Goal: Task Accomplishment & Management: Use online tool/utility

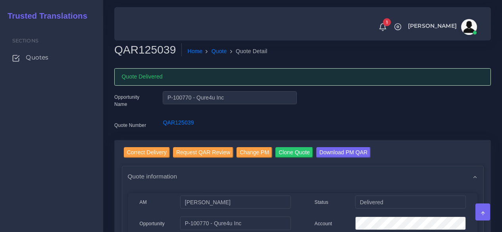
click at [48, 59] on span "Quotes" at bounding box center [37, 57] width 23 height 9
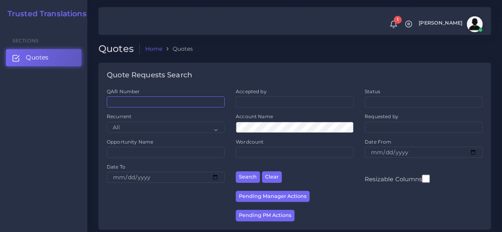
click at [148, 106] on input "QAR Number" at bounding box center [166, 102] width 118 height 11
paste input "QAR124635"
type input "QAR124635"
click at [236, 172] on button "Search" at bounding box center [248, 178] width 24 height 12
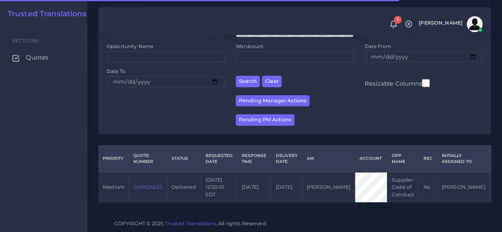
scroll to position [101, 0]
click at [156, 184] on link "QAR124635" at bounding box center [147, 187] width 29 height 6
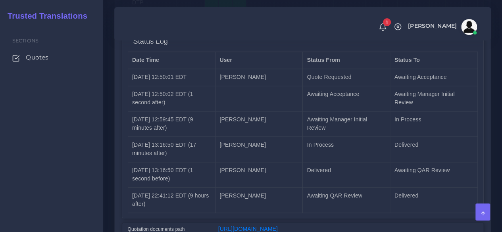
scroll to position [1945, 0]
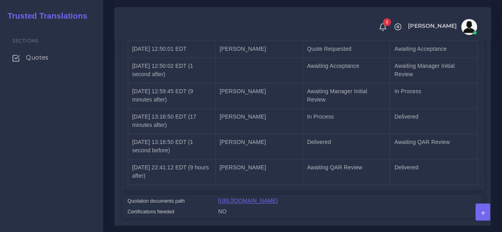
click at [265, 198] on link "https://workdrive.zoho.com/fgoh3e43b1a1fe2124b65bedd7c3c51a0e040/teams/fgoh3e43…" at bounding box center [248, 201] width 60 height 6
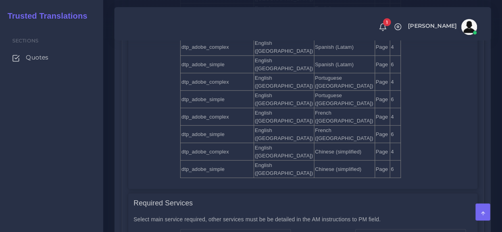
scroll to position [952, 0]
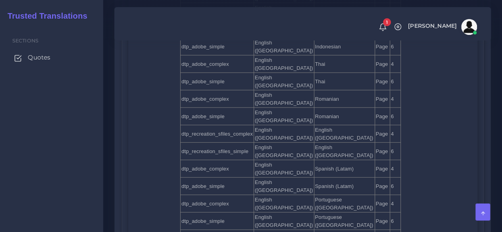
click at [50, 56] on span "Quotes" at bounding box center [39, 57] width 23 height 9
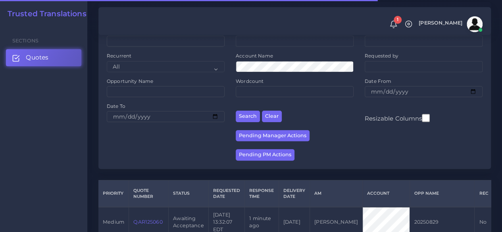
scroll to position [119, 0]
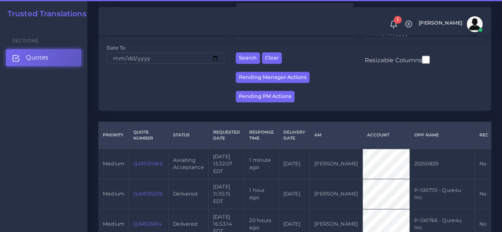
click at [157, 166] on link "QAR125060" at bounding box center [147, 164] width 29 height 6
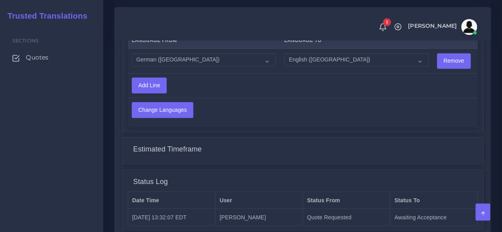
scroll to position [596, 0]
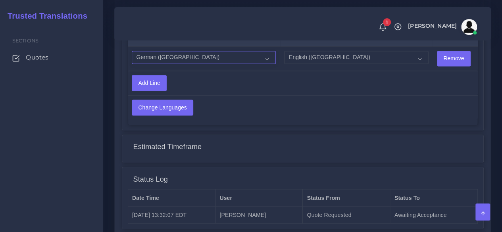
click at [185, 58] on select "Acoli Afar Afrikaans Akan Akateko Albanian American Sign Language (ASL) Amharic…" at bounding box center [204, 58] width 144 height 14
select select "18"
click at [132, 51] on select "Acoli Afar Afrikaans Akan Akateko Albanian American Sign Language (ASL) Amharic…" at bounding box center [204, 58] width 144 height 14
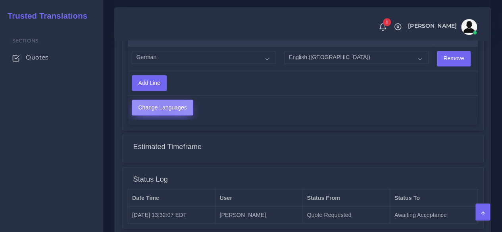
click at [165, 110] on input "Change Languages" at bounding box center [162, 107] width 61 height 15
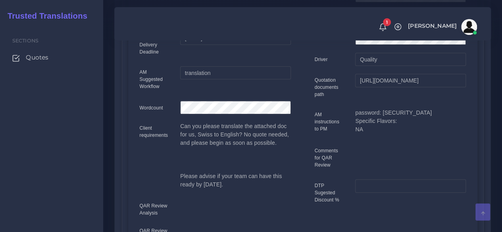
scroll to position [238, 0]
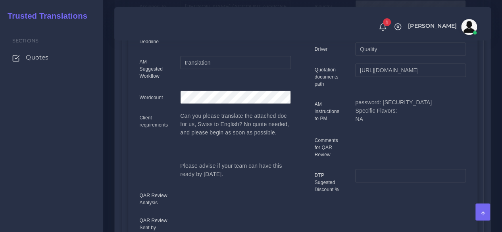
drag, startPoint x: 426, startPoint y: 102, endPoint x: 382, endPoint y: 106, distance: 44.2
click at [382, 106] on p "password: [SECURITY_DATA] Specific Flavors: NA" at bounding box center [410, 111] width 110 height 25
copy p "Frgaminggroup!"
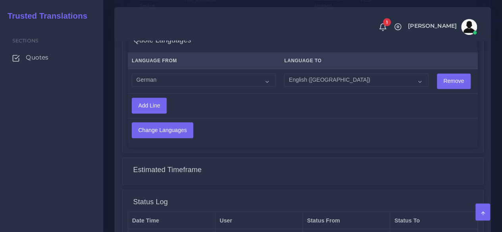
scroll to position [693, 0]
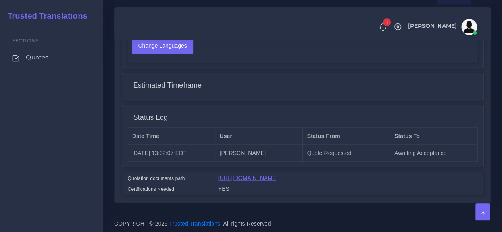
click at [236, 175] on link "[URL][DOMAIN_NAME]" at bounding box center [248, 178] width 60 height 6
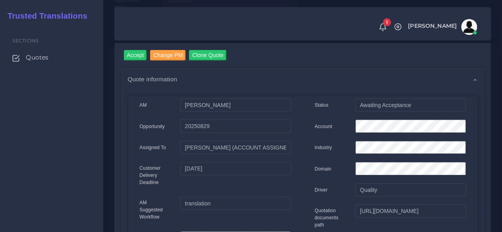
scroll to position [0, 0]
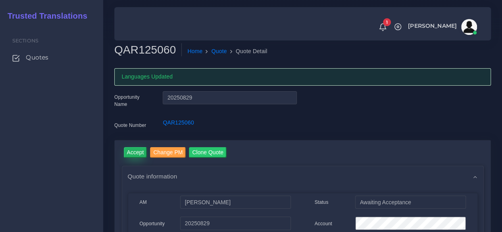
click at [139, 152] on input "Accept" at bounding box center [135, 152] width 23 height 11
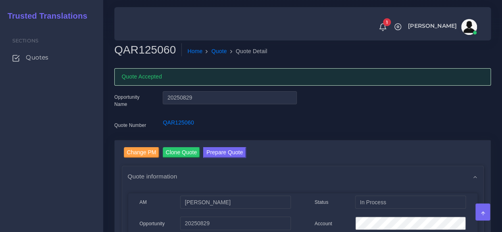
click at [156, 49] on h2 "QAR125060" at bounding box center [148, 50] width 68 height 14
copy h2 "QAR125060"
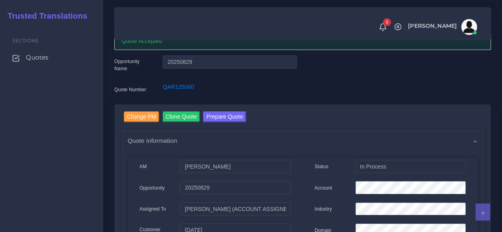
scroll to position [119, 0]
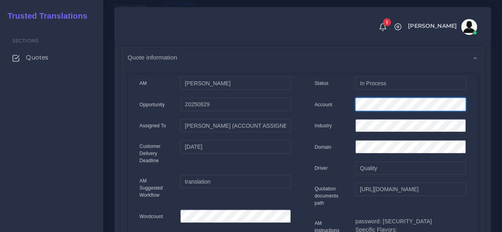
click at [353, 104] on div at bounding box center [411, 106] width 122 height 16
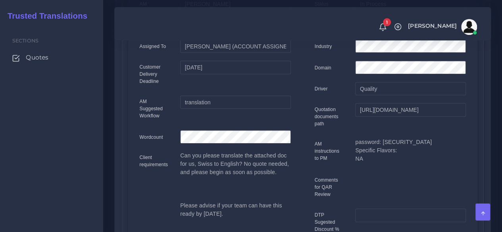
scroll to position [0, 0]
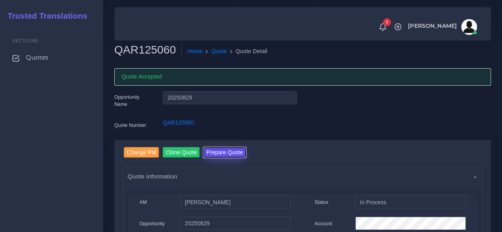
click at [216, 157] on button "Prepare Quote" at bounding box center [224, 152] width 43 height 11
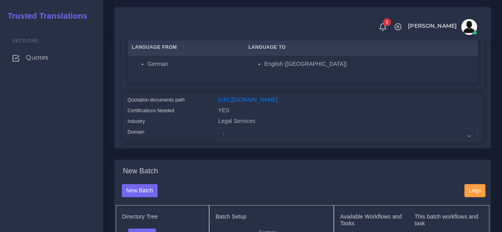
scroll to position [159, 0]
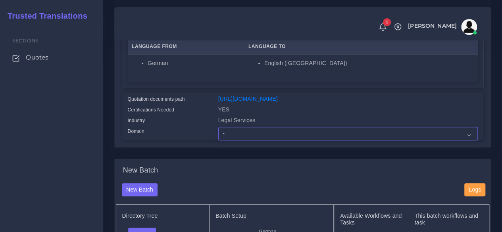
click at [244, 141] on select "- Advertising and Media Agriculture, Forestry and Fishing Architecture, Buildin…" at bounding box center [348, 134] width 260 height 14
select select "Finance - Banking"
click at [218, 141] on select "- Advertising and Media Agriculture, Forestry and Fishing Architecture, Buildin…" at bounding box center [348, 134] width 260 height 14
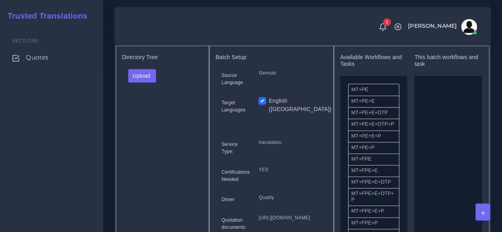
click at [136, 82] on div "Directory Tree Upload Folder Files un/check all" at bounding box center [163, 152] width 94 height 212
click at [137, 83] on button "Upload" at bounding box center [142, 76] width 28 height 14
click at [143, 111] on label "Files" at bounding box center [156, 106] width 55 height 10
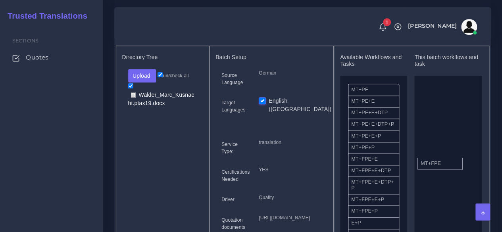
drag, startPoint x: 381, startPoint y: 177, endPoint x: 450, endPoint y: 176, distance: 69.5
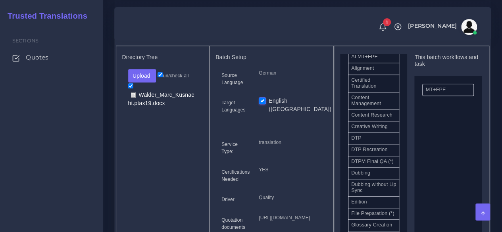
scroll to position [238, 0]
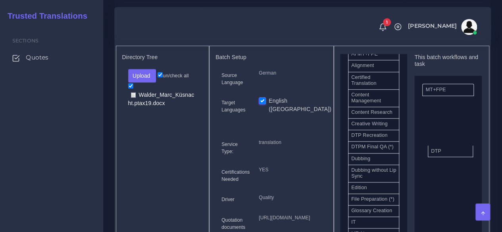
drag, startPoint x: 371, startPoint y: 157, endPoint x: 453, endPoint y: 164, distance: 82.5
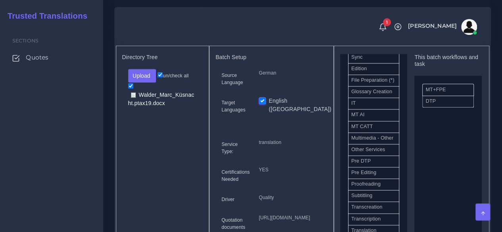
scroll to position [397, 0]
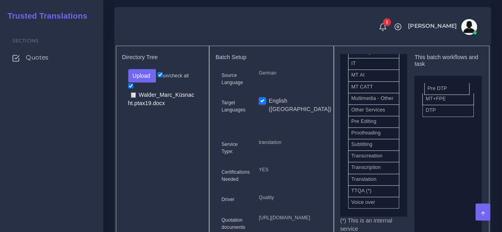
drag, startPoint x: 383, startPoint y: 163, endPoint x: 459, endPoint y: 99, distance: 99.8
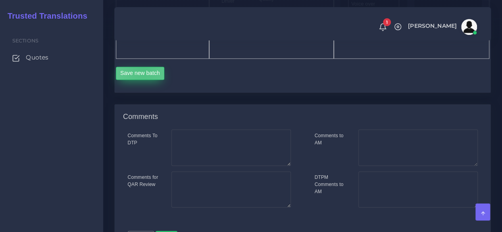
click at [144, 80] on button "Save new batch" at bounding box center [140, 74] width 49 height 14
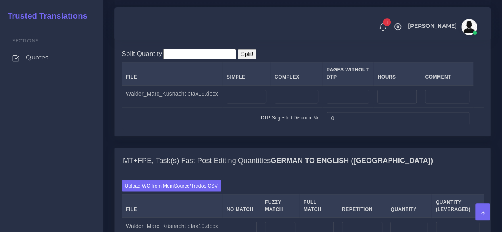
scroll to position [675, 0]
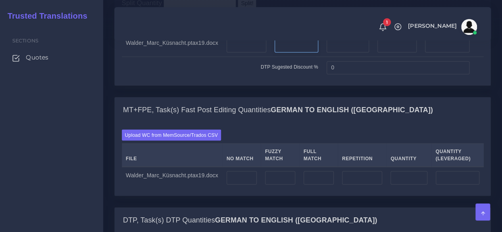
click at [296, 52] on input "number" at bounding box center [297, 46] width 44 height 14
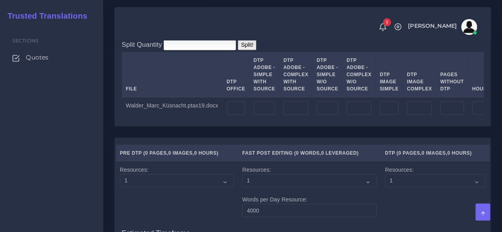
scroll to position [914, 0]
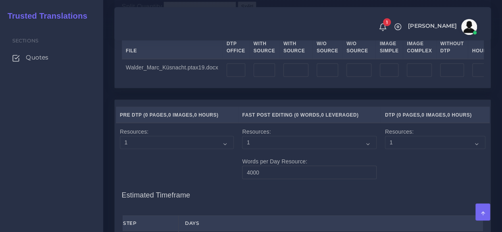
type input "19"
click at [234, 81] on td at bounding box center [235, 70] width 27 height 22
click at [235, 77] on input "number" at bounding box center [236, 71] width 19 height 14
type input "2"
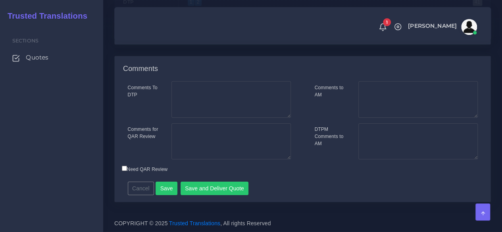
scroll to position [1289, 0]
type input "19"
click at [169, 189] on button "Save" at bounding box center [167, 189] width 22 height 14
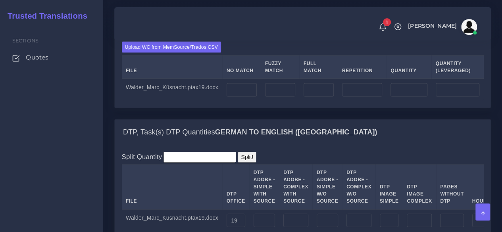
scroll to position [794, 0]
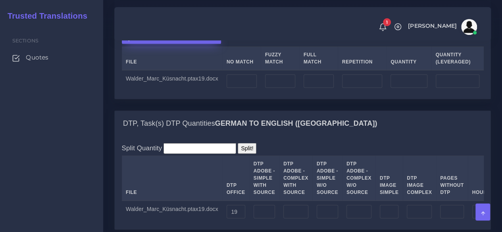
click at [153, 44] on label "Upload WC from MemSource/Trados CSV" at bounding box center [172, 38] width 100 height 11
click at [0, 0] on input "Upload WC from MemSource/Trados CSV" at bounding box center [0, 0] width 0 height 0
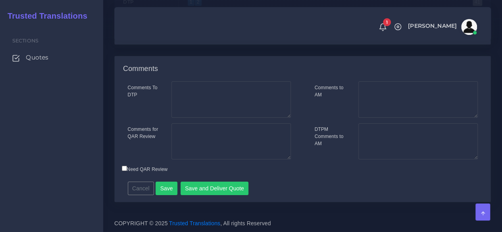
scroll to position [1192, 0]
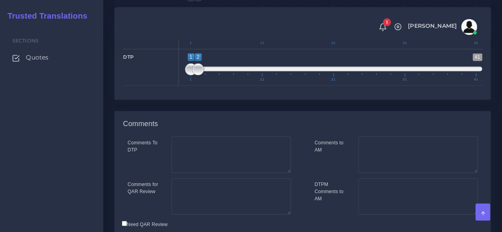
type input "1;1"
drag, startPoint x: 195, startPoint y: 64, endPoint x: 182, endPoint y: 67, distance: 13.1
type input "1;1"
drag, startPoint x: 197, startPoint y: 99, endPoint x: 183, endPoint y: 101, distance: 14.1
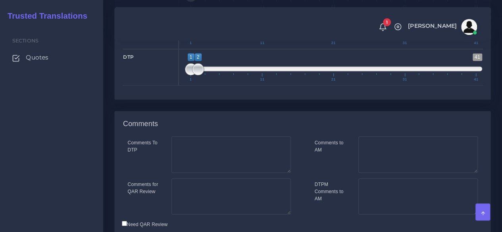
click at [183, 49] on div "1 41 1 2 1 — 2 1 11 21 31 41 1;1" at bounding box center [334, 30] width 310 height 37
type input "2;2"
drag, startPoint x: 189, startPoint y: 131, endPoint x: 217, endPoint y: 129, distance: 28.3
click at [217, 81] on span "1 41 2 2 2 — 2 1 11 21 31 41" at bounding box center [333, 68] width 297 height 28
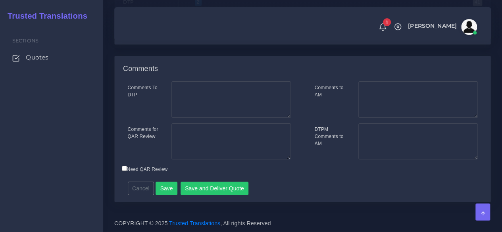
scroll to position [1312, 0]
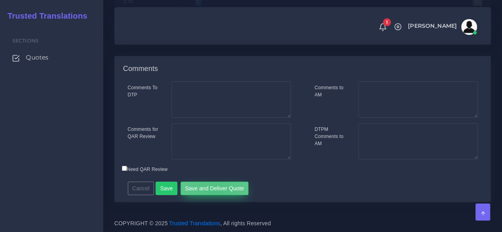
click at [212, 193] on button "Save and Deliver Quote" at bounding box center [215, 189] width 68 height 14
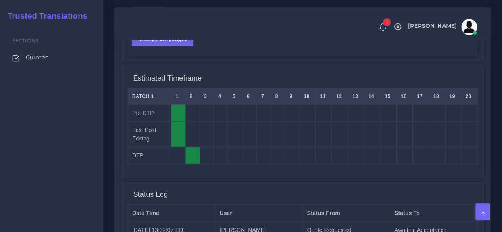
scroll to position [834, 0]
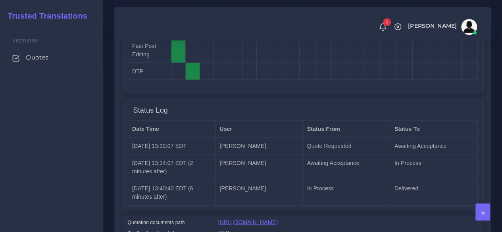
click at [270, 222] on link "[URL][DOMAIN_NAME]" at bounding box center [248, 222] width 60 height 6
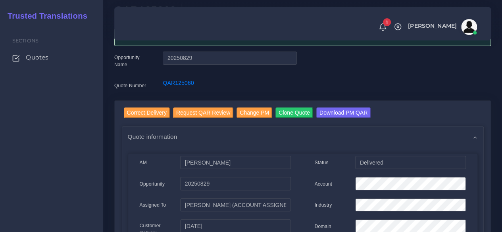
scroll to position [0, 0]
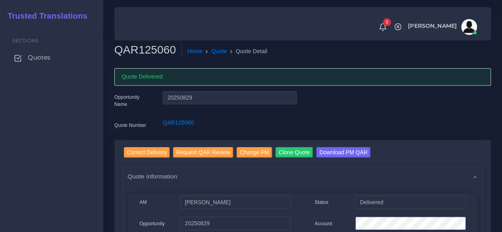
click at [36, 58] on span "Quotes" at bounding box center [39, 57] width 23 height 9
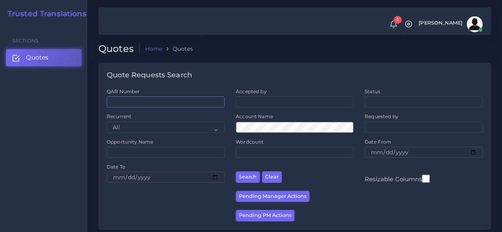
click at [154, 106] on input "QAR Number" at bounding box center [166, 102] width 118 height 11
paste input "245522"
drag, startPoint x: 152, startPoint y: 100, endPoint x: 85, endPoint y: 101, distance: 66.7
click at [85, 101] on body "1 Notifications 1 New Driver Update: Extra Quality renamed to Quality Changed" at bounding box center [251, 116] width 502 height 232
paste input "QAR12485"
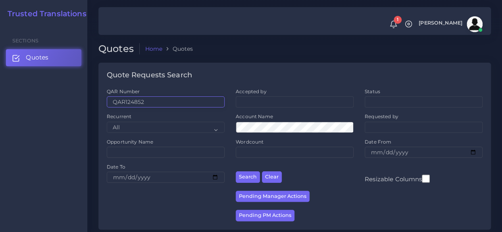
type input "QAR124852"
click at [236, 172] on button "Search" at bounding box center [248, 178] width 24 height 12
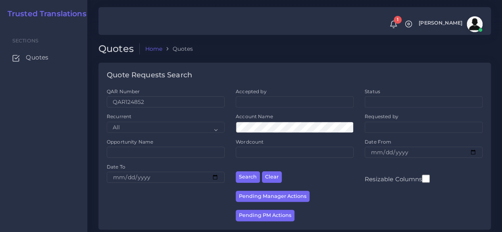
click at [88, 165] on div "Quotes Home Quotes Quote Requests Search QAR Number QAR124852 Accepted by All" at bounding box center [294, 154] width 415 height 309
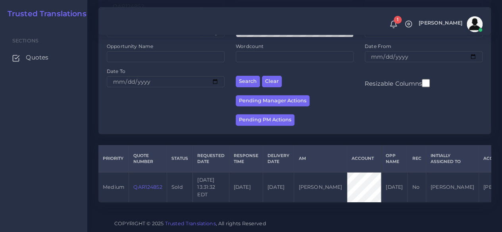
scroll to position [101, 0]
click at [147, 184] on link "QAR124852" at bounding box center [147, 187] width 29 height 6
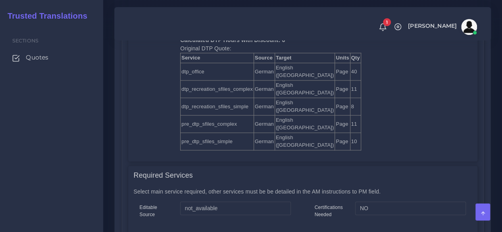
scroll to position [516, 0]
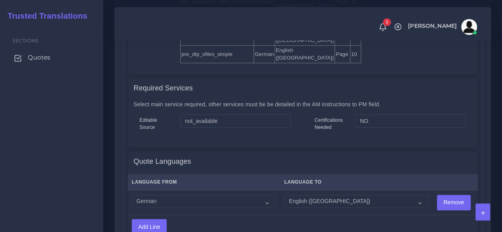
drag, startPoint x: 48, startPoint y: 58, endPoint x: 54, endPoint y: 57, distance: 5.4
click at [48, 58] on span "Quotes" at bounding box center [39, 57] width 23 height 9
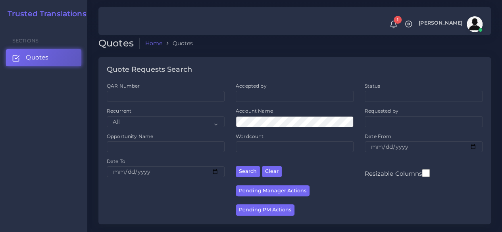
scroll to position [199, 0]
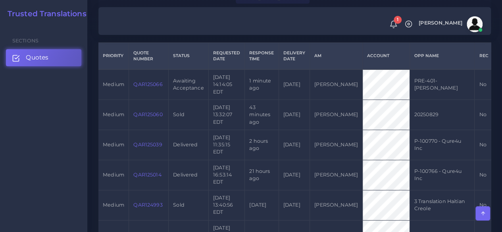
click at [142, 85] on link "QAR125066" at bounding box center [147, 84] width 29 height 6
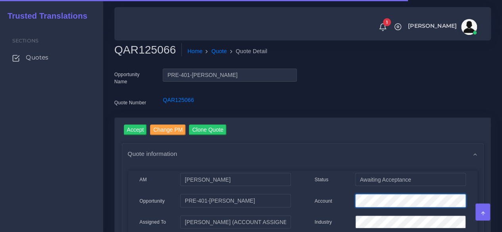
click at [340, 201] on div "Account" at bounding box center [390, 202] width 163 height 16
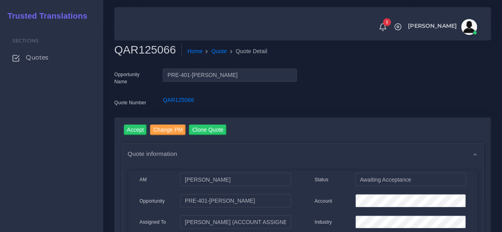
click at [153, 52] on h2 "QAR125066" at bounding box center [148, 50] width 68 height 14
copy h2 "QAR125066"
click at [144, 128] on input "Accept" at bounding box center [135, 130] width 23 height 11
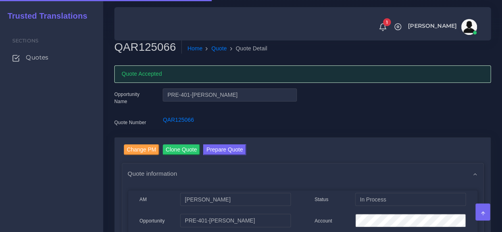
scroll to position [119, 0]
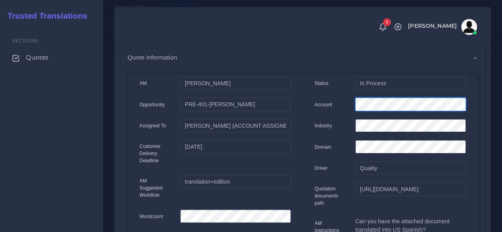
click at [342, 101] on div "Account" at bounding box center [390, 106] width 163 height 16
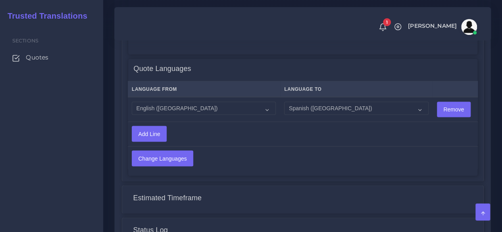
scroll to position [834, 0]
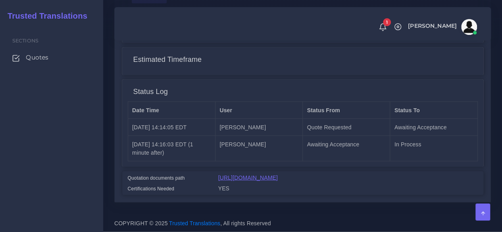
click at [278, 175] on link "https://workdrive.zoho.com/fgoh3e43b1a1fe2124b65bedd7c3c51a0e040/teams/fgoh3e43…" at bounding box center [248, 178] width 60 height 6
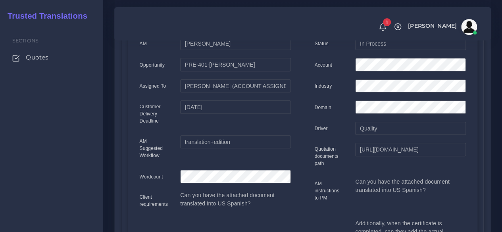
scroll to position [0, 0]
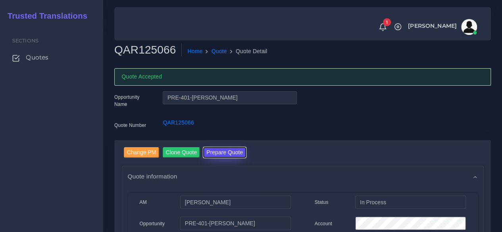
click at [223, 151] on button "Prepare Quote" at bounding box center [224, 152] width 43 height 11
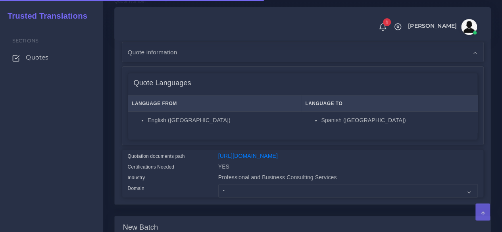
scroll to position [199, 0]
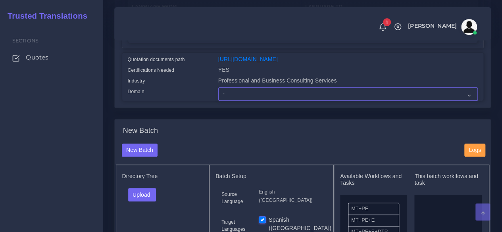
click at [236, 101] on select "- Advertising and Media Agriculture, Forestry and Fishing Architecture, Buildin…" at bounding box center [348, 94] width 260 height 14
select select "Professional and Business Consulting Services"
click at [218, 101] on select "- Advertising and Media Agriculture, Forestry and Fishing Architecture, Buildin…" at bounding box center [348, 94] width 260 height 14
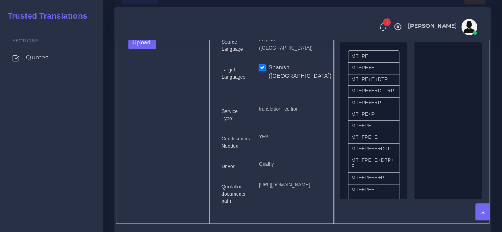
scroll to position [357, 0]
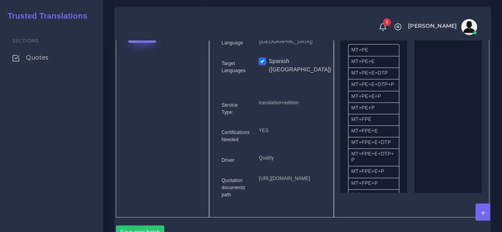
click at [143, 43] on button "Upload" at bounding box center [142, 36] width 28 height 14
click at [139, 71] on label "Files" at bounding box center [156, 66] width 55 height 10
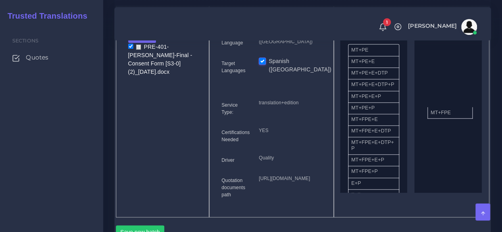
drag, startPoint x: 373, startPoint y: 139, endPoint x: 452, endPoint y: 127, distance: 80.3
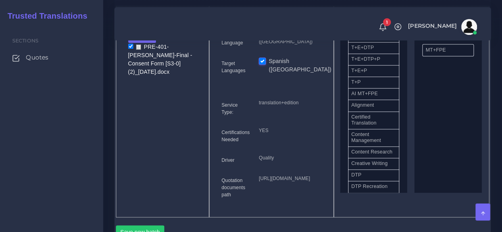
scroll to position [175, 0]
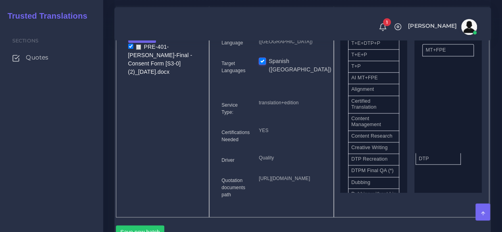
drag, startPoint x: 437, startPoint y: 178, endPoint x: 431, endPoint y: 154, distance: 24.5
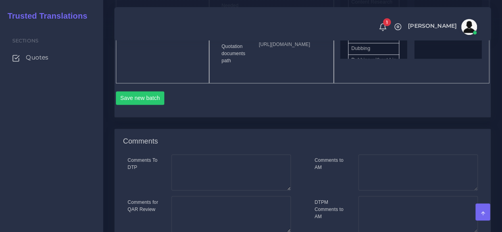
scroll to position [516, 0]
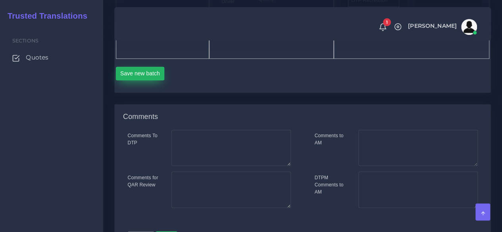
click at [128, 80] on button "Save new batch" at bounding box center [140, 74] width 49 height 14
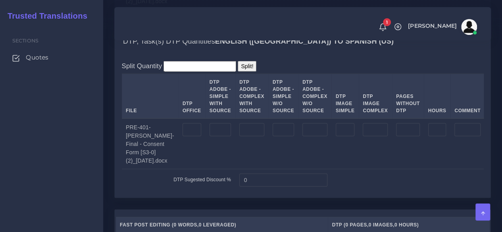
scroll to position [794, 0]
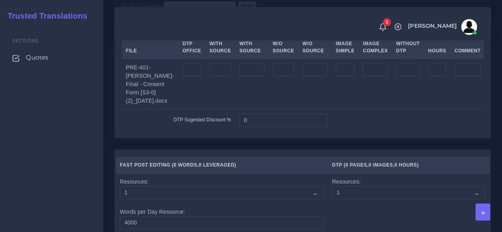
click at [187, 110] on td at bounding box center [191, 84] width 27 height 51
click at [201, 77] on input "number" at bounding box center [192, 71] width 19 height 14
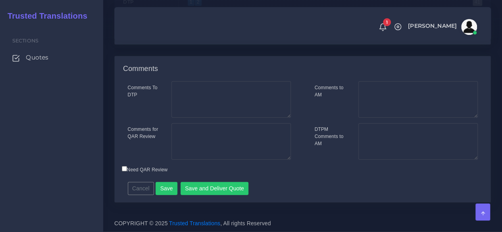
scroll to position [1170, 0]
type input "7"
click at [162, 186] on button "Save" at bounding box center [167, 189] width 22 height 14
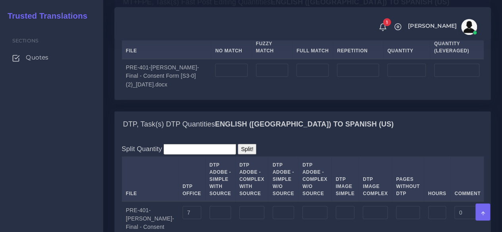
scroll to position [675, 0]
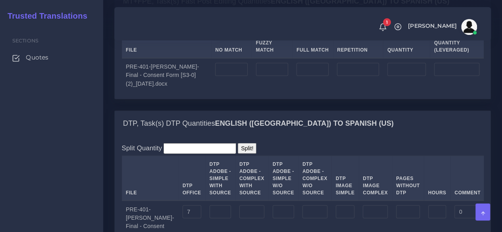
click at [166, 32] on label "Upload WC from MemSource/Trados CSV" at bounding box center [172, 26] width 100 height 11
click at [0, 0] on input "Upload WC from MemSource/Trados CSV" at bounding box center [0, 0] width 0 height 0
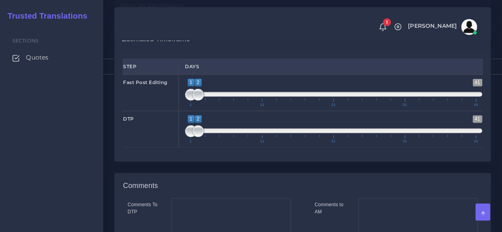
scroll to position [1072, 0]
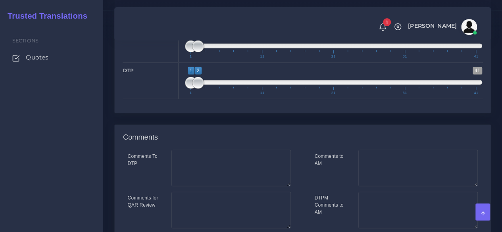
type input "1;1"
drag, startPoint x: 197, startPoint y: 100, endPoint x: 172, endPoint y: 101, distance: 25.1
click at [172, 63] on div "Fast Post Editing 1 41 1 2 1 — 2 1 11 21 31 41 1;1" at bounding box center [303, 44] width 372 height 37
drag, startPoint x: 199, startPoint y: 135, endPoint x: 147, endPoint y: 134, distance: 52.4
click at [193, 89] on span at bounding box center [198, 83] width 12 height 12
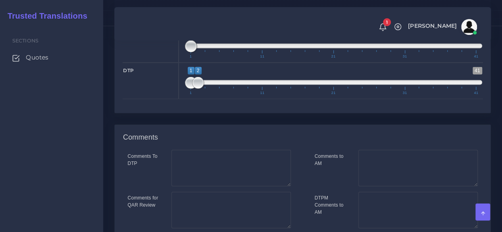
type input "1;1"
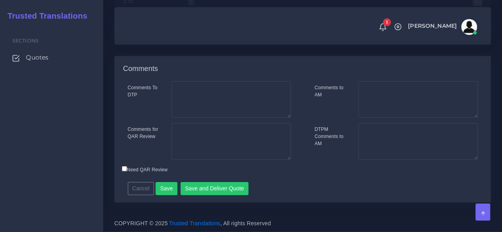
scroll to position [1192, 0]
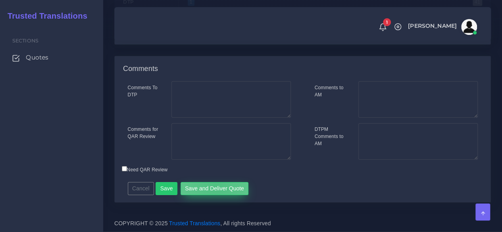
click at [213, 186] on button "Save and Deliver Quote" at bounding box center [215, 189] width 68 height 14
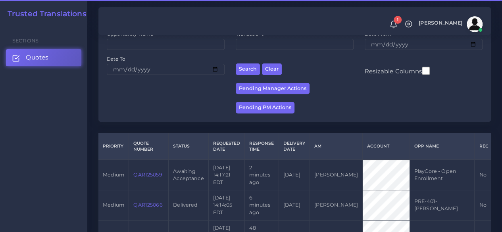
scroll to position [159, 0]
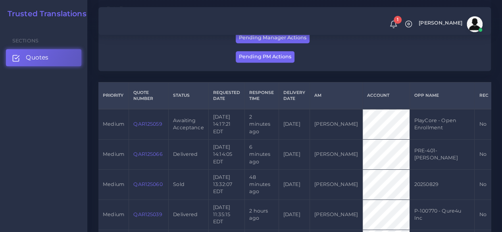
click at [154, 125] on link "QAR125059" at bounding box center [147, 124] width 29 height 6
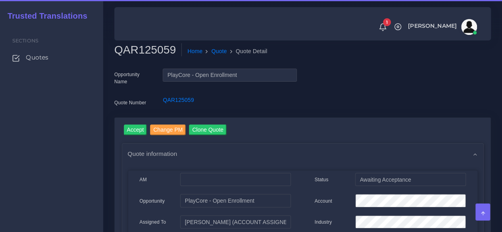
click at [142, 48] on h2 "QAR125059" at bounding box center [148, 50] width 68 height 14
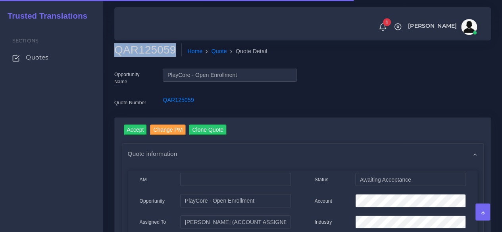
click at [142, 48] on h2 "QAR125059" at bounding box center [148, 50] width 68 height 14
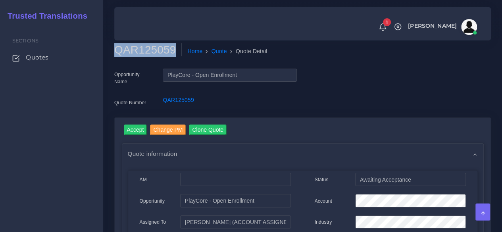
copy h2 "QAR125059"
click at [134, 127] on input "Accept" at bounding box center [135, 130] width 23 height 11
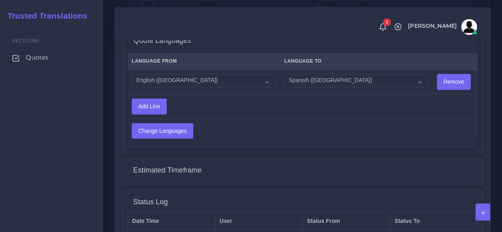
scroll to position [668, 0]
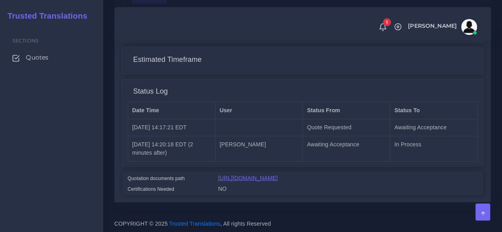
click at [258, 175] on link "[URL][DOMAIN_NAME]" at bounding box center [248, 178] width 60 height 6
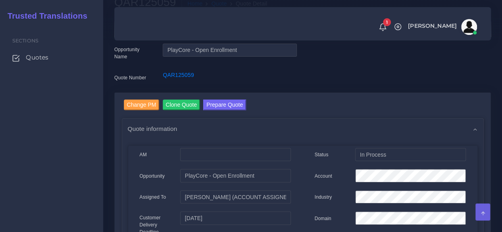
scroll to position [0, 0]
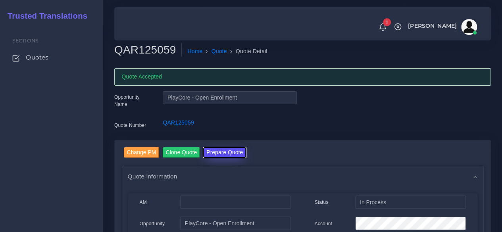
click at [231, 151] on button "Prepare Quote" at bounding box center [224, 152] width 43 height 11
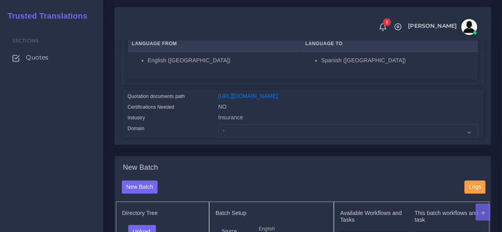
scroll to position [199, 0]
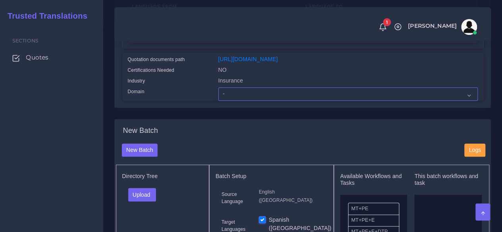
click at [236, 101] on select "- Advertising and Media Agriculture, Forestry and Fishing Architecture, Buildin…" at bounding box center [348, 94] width 260 height 14
select select "Human Resources - HR"
click at [218, 101] on select "- Advertising and Media Agriculture, Forestry and Fishing Architecture, Buildin…" at bounding box center [348, 94] width 260 height 14
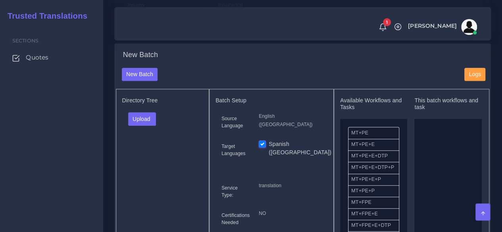
scroll to position [278, 0]
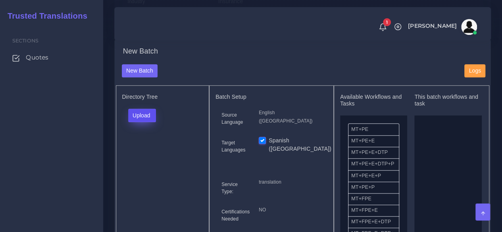
click at [145, 122] on button "Upload" at bounding box center [142, 116] width 28 height 14
click at [146, 151] on label "Files" at bounding box center [156, 146] width 55 height 10
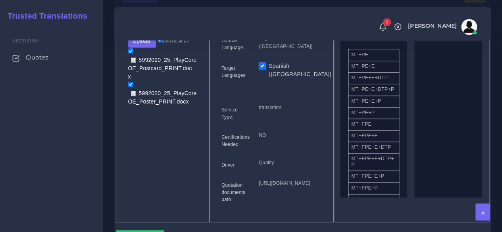
scroll to position [357, 0]
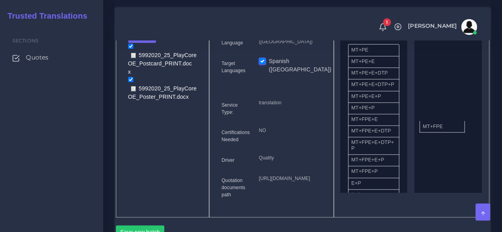
drag, startPoint x: 374, startPoint y: 136, endPoint x: 402, endPoint y: 159, distance: 35.8
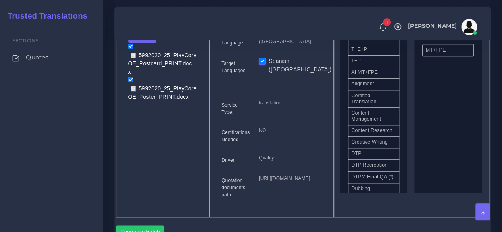
scroll to position [199, 0]
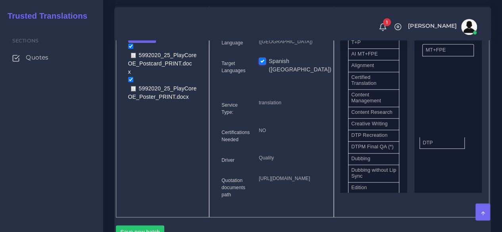
drag, startPoint x: 367, startPoint y: 158, endPoint x: 444, endPoint y: 156, distance: 77.1
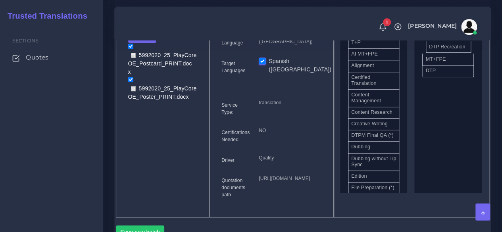
drag, startPoint x: 383, startPoint y: 160, endPoint x: 459, endPoint y: 63, distance: 123.3
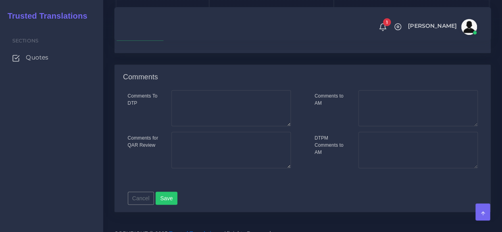
click at [143, 46] on div "Save new batch" at bounding box center [303, 36] width 374 height 19
click at [129, 46] on div "Save new batch" at bounding box center [303, 32] width 374 height 27
click at [129, 41] on button "Save new batch" at bounding box center [140, 34] width 49 height 14
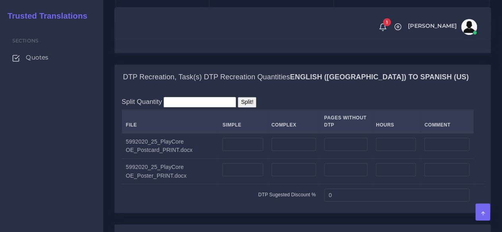
scroll to position [636, 0]
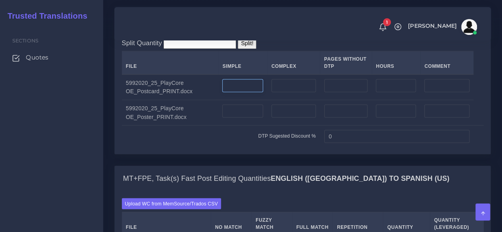
click at [234, 93] on input "number" at bounding box center [242, 86] width 41 height 14
type input "1"
click at [284, 93] on input "number" at bounding box center [294, 86] width 44 height 14
type input "1"
click at [284, 118] on input "number" at bounding box center [294, 111] width 44 height 14
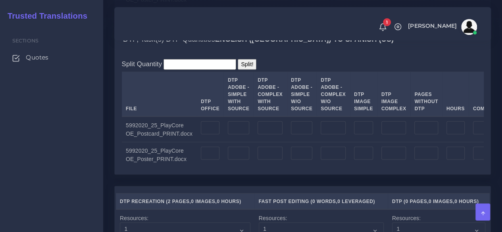
scroll to position [953, 0]
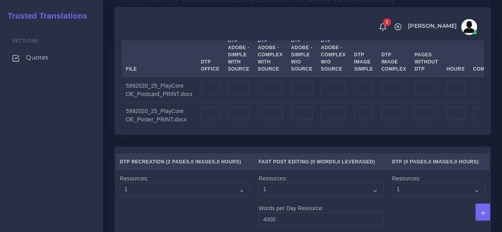
type input "1"
click at [236, 95] on input "number" at bounding box center [238, 89] width 21 height 14
type input "1"
click at [264, 95] on input "number" at bounding box center [270, 89] width 25 height 14
type input "1"
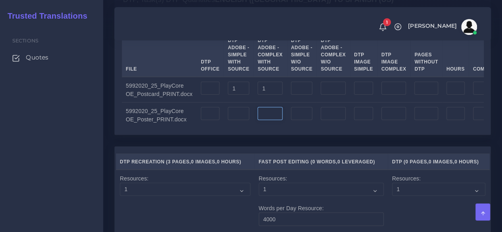
click at [265, 121] on input "number" at bounding box center [270, 114] width 25 height 14
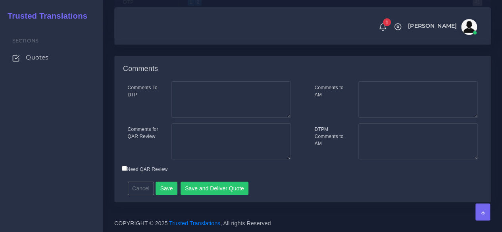
scroll to position [1375, 0]
type input "1"
click at [173, 187] on button "Save" at bounding box center [167, 189] width 22 height 14
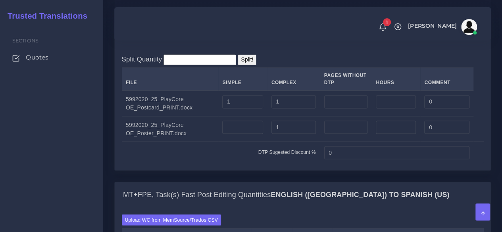
scroll to position [794, 0]
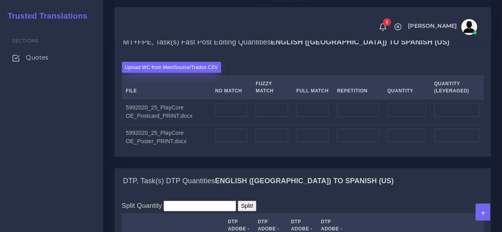
click at [160, 73] on label "Upload WC from MemSource/Trados CSV" at bounding box center [172, 67] width 100 height 11
click at [0, 0] on input "Upload WC from MemSource/Trados CSV" at bounding box center [0, 0] width 0 height 0
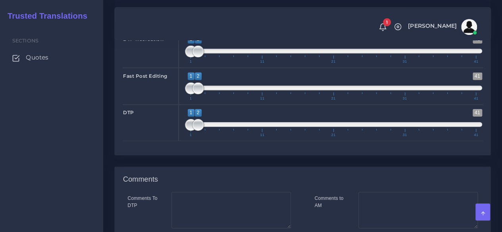
scroll to position [1231, 0]
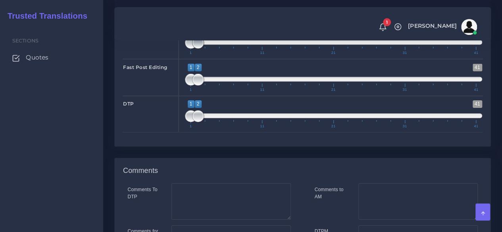
type input "1;1"
drag, startPoint x: 199, startPoint y: 110, endPoint x: 173, endPoint y: 111, distance: 26.2
click at [174, 59] on div "DTP Recreation 1 41 1 1 1 — 1 1 11 21 31 41 1;1" at bounding box center [303, 41] width 372 height 37
type input "1;1"
drag, startPoint x: 195, startPoint y: 144, endPoint x: 174, endPoint y: 147, distance: 21.6
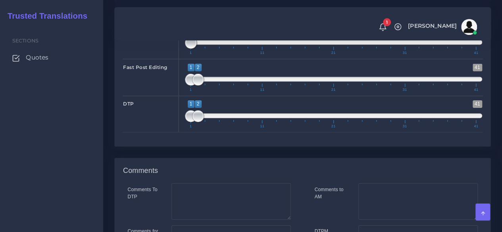
click at [174, 96] on div "Fast Post Editing 1 41 1 2 1 — 2 1 11 21 31 41 1;1" at bounding box center [303, 77] width 372 height 37
type input "1;1"
drag, startPoint x: 193, startPoint y: 181, endPoint x: 180, endPoint y: 181, distance: 13.9
click at [180, 133] on div "1 41 1 1 1 — 1 1 11 21 31 41 1;1" at bounding box center [334, 114] width 310 height 37
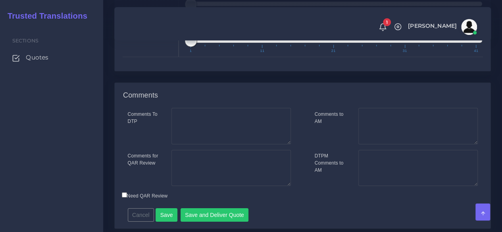
scroll to position [1398, 0]
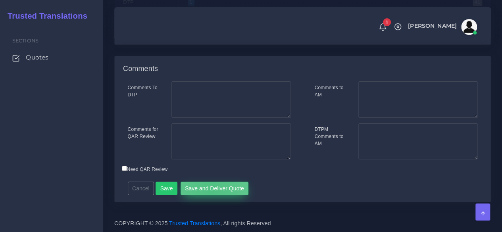
click at [207, 188] on button "Save and Deliver Quote" at bounding box center [215, 189] width 68 height 14
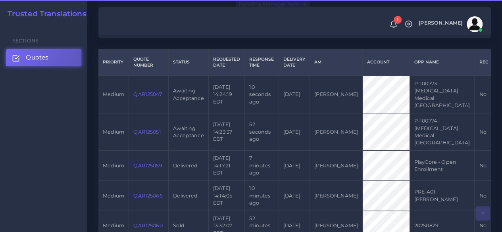
scroll to position [199, 0]
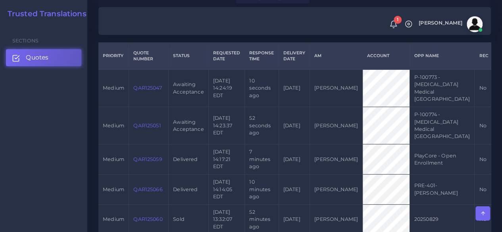
click at [149, 123] on link "QAR125051" at bounding box center [146, 126] width 27 height 6
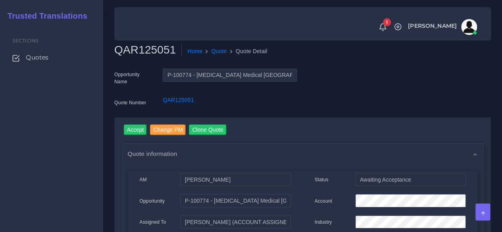
click at [147, 44] on h2 "QAR125051" at bounding box center [148, 50] width 68 height 14
click at [145, 47] on h2 "QAR125051" at bounding box center [148, 50] width 68 height 14
copy h2 "QAR125051"
click at [137, 128] on input "Accept" at bounding box center [135, 130] width 23 height 11
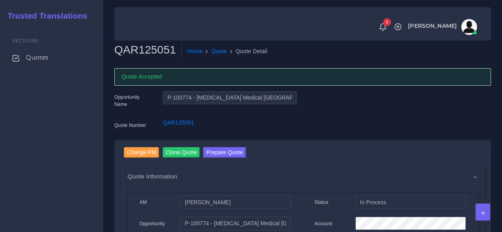
scroll to position [119, 0]
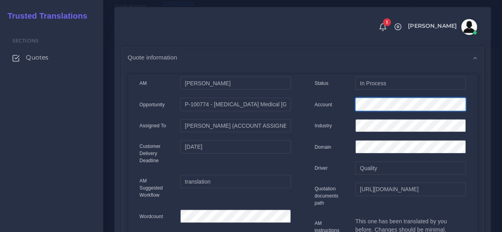
click at [354, 108] on div at bounding box center [411, 106] width 122 height 16
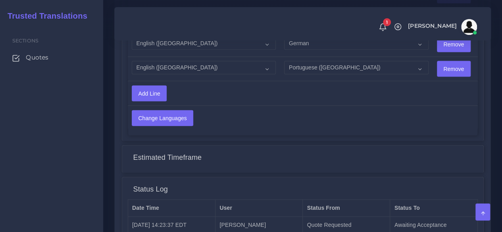
scroll to position [942, 0]
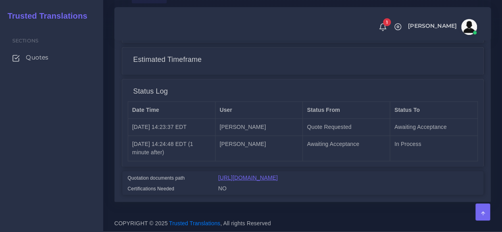
click at [278, 175] on link "[URL][DOMAIN_NAME]" at bounding box center [248, 178] width 60 height 6
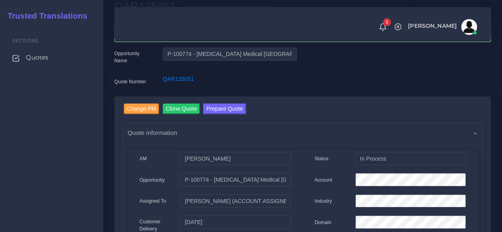
scroll to position [0, 0]
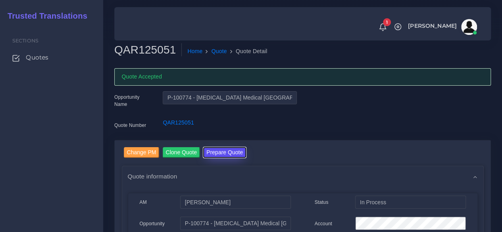
click at [226, 155] on button "Prepare Quote" at bounding box center [224, 152] width 43 height 11
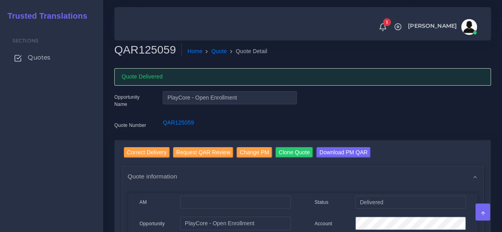
click at [48, 58] on span "Quotes" at bounding box center [39, 57] width 23 height 9
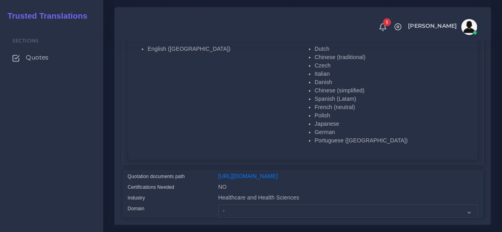
scroll to position [238, 0]
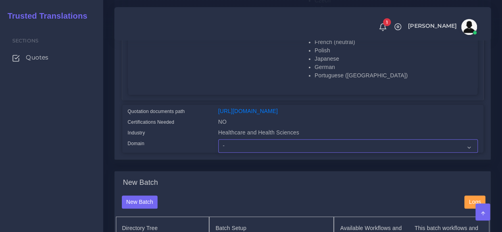
click at [234, 153] on select "- Advertising and Media Agriculture, Forestry and Fishing Architecture, Buildin…" at bounding box center [348, 146] width 260 height 14
select select "Healthcare and Health Sciences"
click at [218, 153] on select "- Advertising and Media Agriculture, Forestry and Fishing Architecture, Buildin…" at bounding box center [348, 146] width 260 height 14
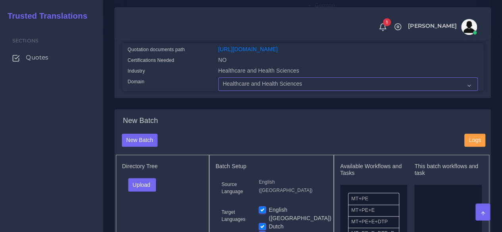
scroll to position [397, 0]
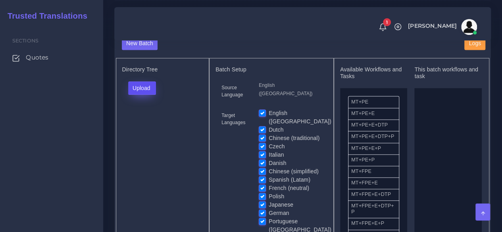
click at [154, 95] on button "Upload" at bounding box center [142, 88] width 28 height 14
click at [144, 123] on label "Files" at bounding box center [156, 118] width 55 height 10
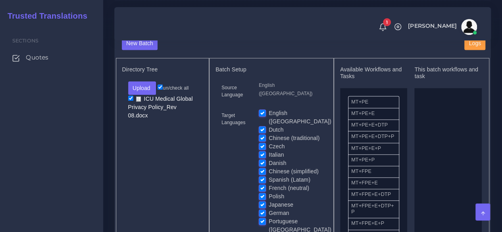
click at [269, 126] on label "English ([GEOGRAPHIC_DATA])" at bounding box center [300, 117] width 63 height 17
click at [265, 116] on input "English ([GEOGRAPHIC_DATA])" at bounding box center [262, 112] width 7 height 7
checkbox input "false"
drag, startPoint x: 378, startPoint y: 189, endPoint x: 387, endPoint y: 182, distance: 12.2
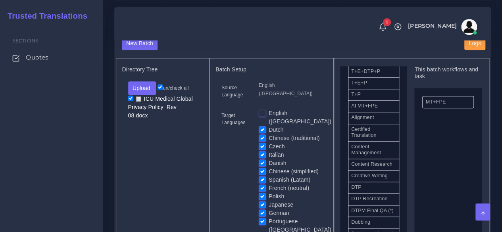
scroll to position [238, 0]
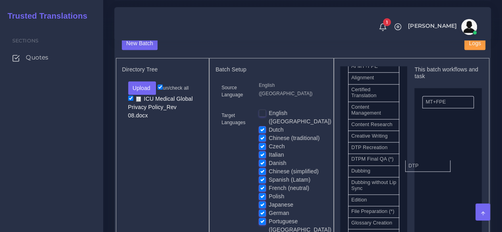
drag, startPoint x: 373, startPoint y: 168, endPoint x: 442, endPoint y: 177, distance: 68.9
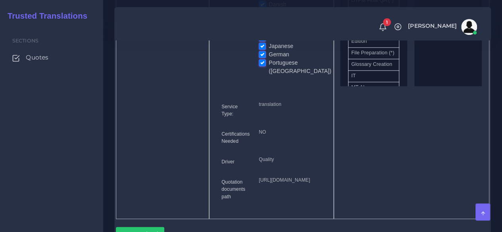
scroll to position [715, 0]
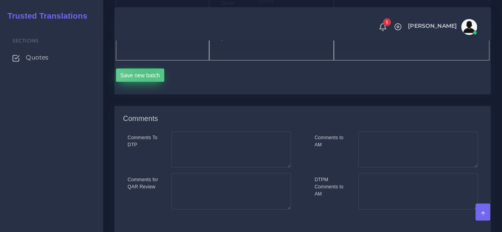
click at [149, 82] on button "Save new batch" at bounding box center [140, 75] width 49 height 14
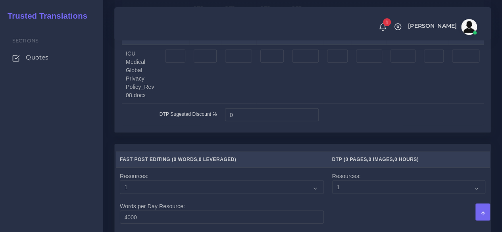
scroll to position [1033, 0]
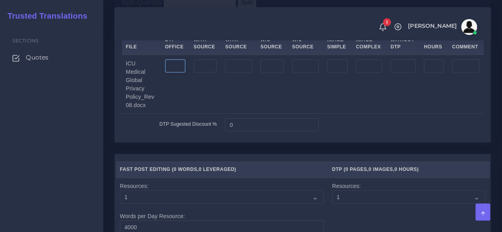
click at [176, 73] on input "number" at bounding box center [175, 67] width 20 height 14
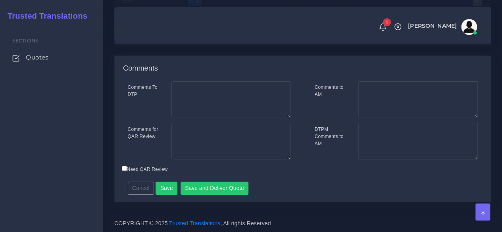
scroll to position [1397, 0]
type input "24"
click at [164, 186] on button "Save" at bounding box center [167, 189] width 22 height 14
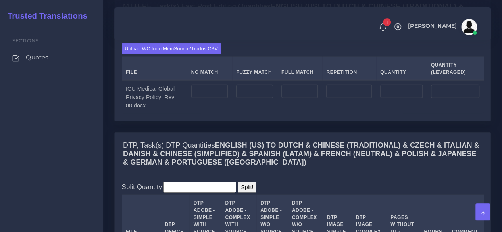
scroll to position [874, 0]
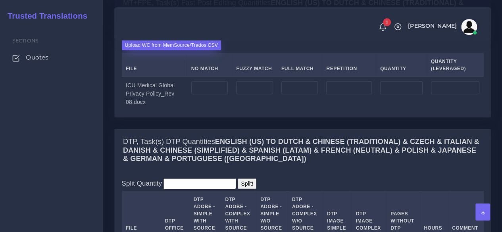
click at [158, 50] on label "Upload WC from MemSource/Trados CSV" at bounding box center [172, 45] width 100 height 11
click at [0, 0] on input "Upload WC from MemSource/Trados CSV" at bounding box center [0, 0] width 0 height 0
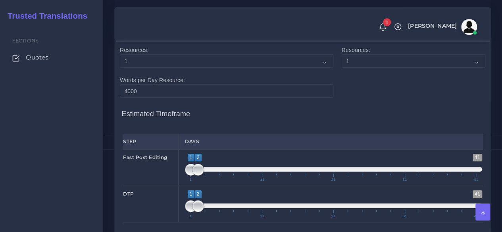
scroll to position [1231, 0]
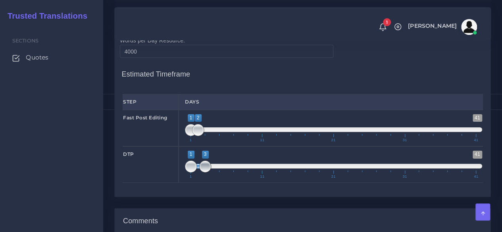
drag, startPoint x: 199, startPoint y: 202, endPoint x: 203, endPoint y: 202, distance: 4.4
click at [203, 173] on span at bounding box center [205, 167] width 12 height 12
drag, startPoint x: 188, startPoint y: 203, endPoint x: 197, endPoint y: 203, distance: 9.1
click at [197, 173] on span at bounding box center [198, 167] width 12 height 12
type input "3;3"
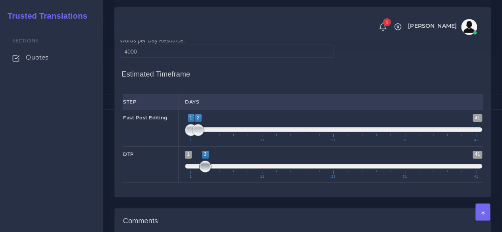
drag, startPoint x: 197, startPoint y: 203, endPoint x: 204, endPoint y: 202, distance: 7.2
click at [204, 173] on span at bounding box center [205, 167] width 12 height 12
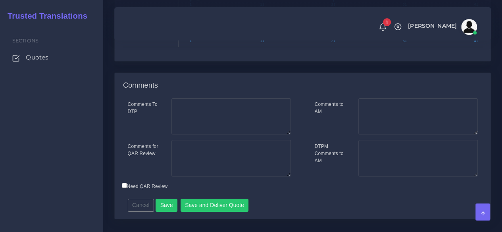
scroll to position [1390, 0]
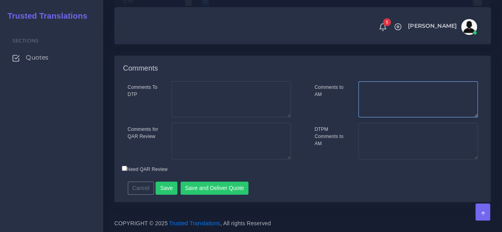
click at [387, 118] on textarea "Comments to AM" at bounding box center [419, 99] width 120 height 37
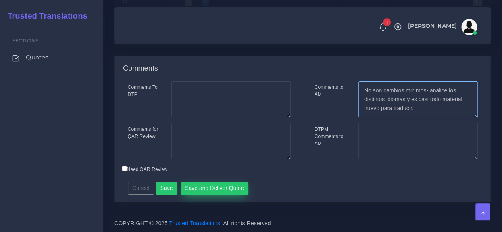
type textarea "No son cambios minimos- analice los distintos idiomas y es casi todo material n…"
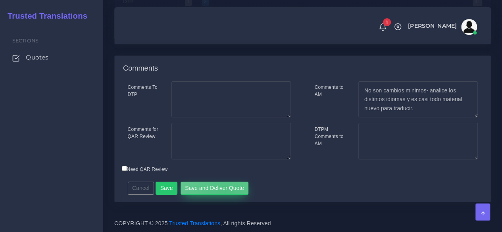
click at [222, 195] on button "Save and Deliver Quote" at bounding box center [215, 189] width 68 height 14
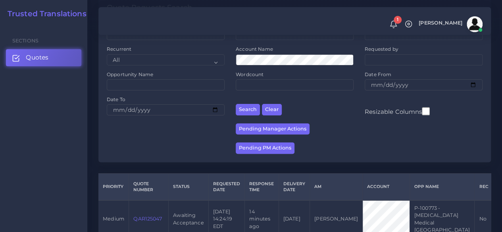
scroll to position [159, 0]
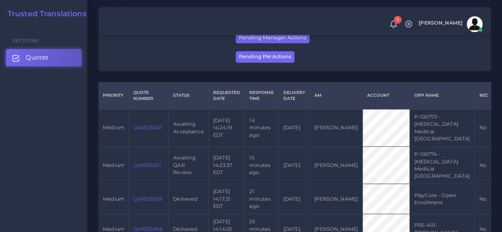
click at [148, 125] on link "QAR125047" at bounding box center [147, 128] width 28 height 6
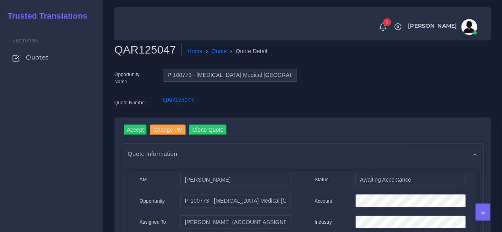
click at [152, 48] on h2 "QAR125047" at bounding box center [148, 50] width 68 height 14
copy h2 "QAR125047"
click at [135, 125] on input "Accept" at bounding box center [135, 130] width 23 height 11
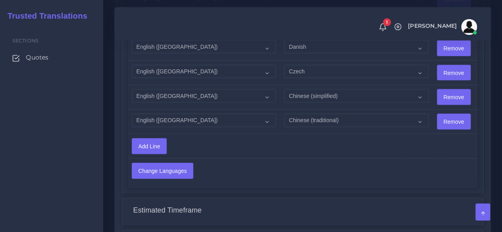
scroll to position [894, 0]
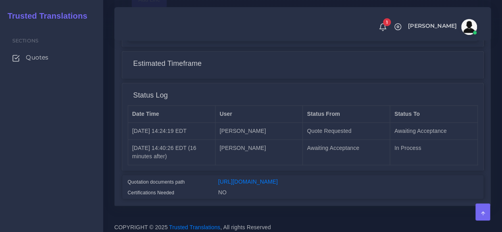
scroll to position [934, 0]
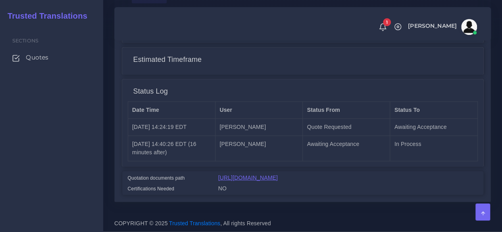
click at [241, 175] on link "https://workdrive.zoho.com/fgoh3e43b1a1fe2124b65bedd7c3c51a0e040/teams/fgoh3e43…" at bounding box center [248, 178] width 60 height 6
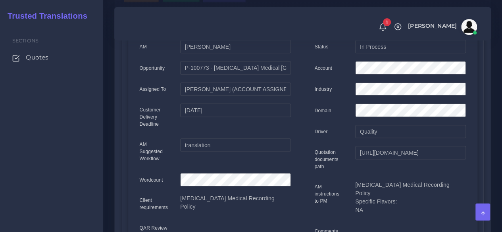
scroll to position [20, 0]
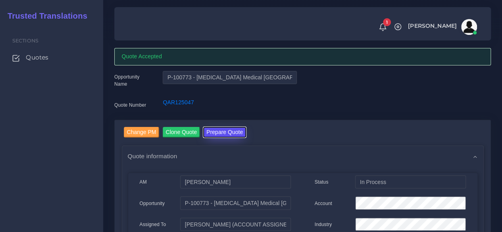
click at [214, 129] on button "Prepare Quote" at bounding box center [224, 132] width 43 height 11
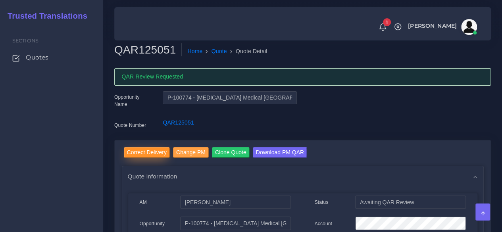
click at [158, 154] on input "Correct Delivery" at bounding box center [147, 152] width 46 height 11
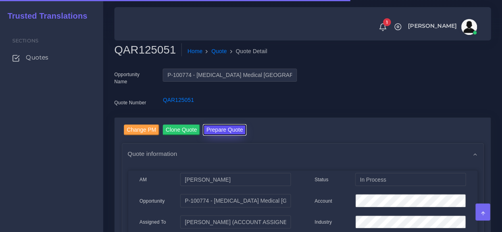
click at [218, 131] on button "Prepare Quote" at bounding box center [224, 130] width 43 height 11
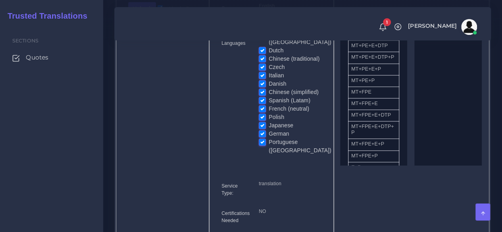
scroll to position [278, 0]
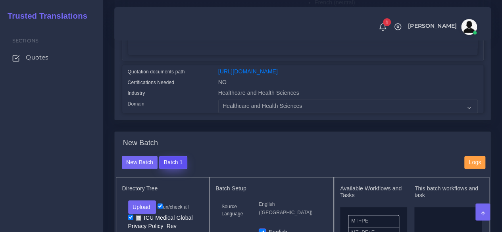
click at [178, 170] on button "Batch 1" at bounding box center [173, 163] width 28 height 14
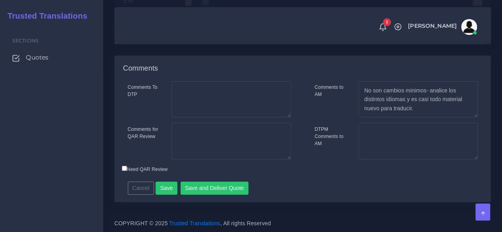
scroll to position [1390, 0]
click at [229, 154] on textarea "Comments for QAR Review" at bounding box center [232, 141] width 120 height 37
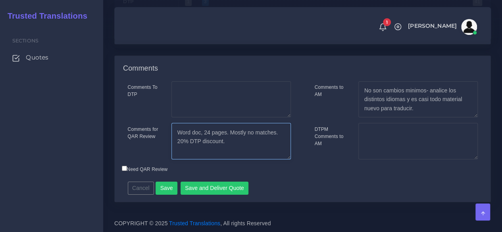
type textarea "Word doc, 24 pages. Mostly no matches. 20% DTP discount."
click at [215, 187] on div "Cancel Save Save and Deliver Quote Remember to fill in the estimated time for e…" at bounding box center [258, 185] width 272 height 19
click at [214, 191] on button "Save and Deliver Quote" at bounding box center [215, 189] width 68 height 14
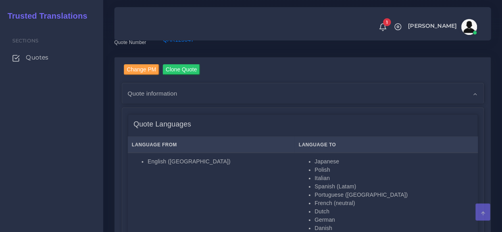
scroll to position [199, 0]
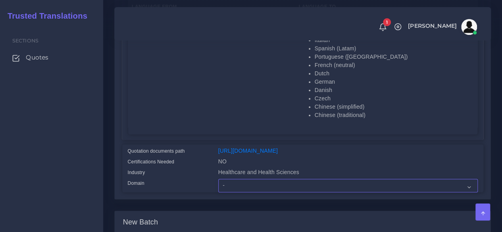
click at [240, 193] on select "- Advertising and Media Agriculture, Forestry and Fishing Architecture, Buildin…" at bounding box center [348, 186] width 260 height 14
select select "Healthcare and Health Sciences"
click at [218, 193] on select "- Advertising and Media Agriculture, Forestry and Fishing Architecture, Buildin…" at bounding box center [348, 186] width 260 height 14
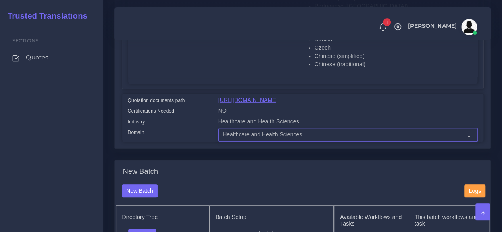
scroll to position [357, 0]
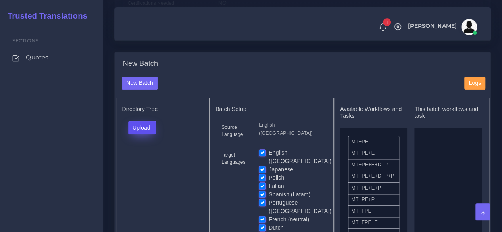
click at [154, 135] on button "Upload" at bounding box center [142, 128] width 28 height 14
click at [147, 163] on label "Files" at bounding box center [156, 158] width 55 height 10
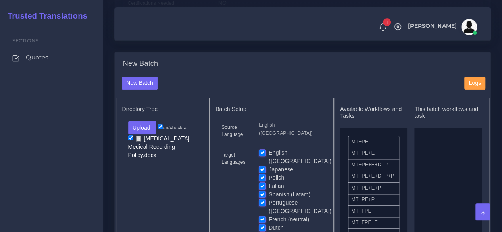
click at [269, 163] on label "English ([GEOGRAPHIC_DATA])" at bounding box center [300, 157] width 63 height 17
click at [261, 156] on input "English ([GEOGRAPHIC_DATA])" at bounding box center [262, 152] width 7 height 7
checkbox input "false"
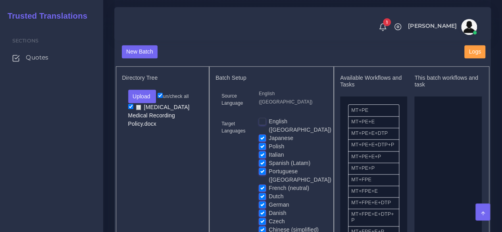
scroll to position [437, 0]
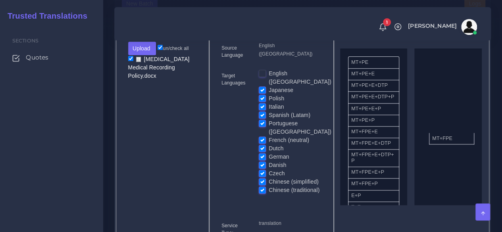
drag, startPoint x: 369, startPoint y: 151, endPoint x: 450, endPoint y: 152, distance: 81.0
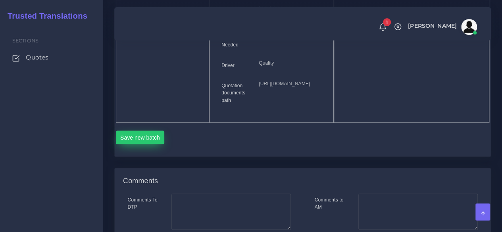
scroll to position [675, 0]
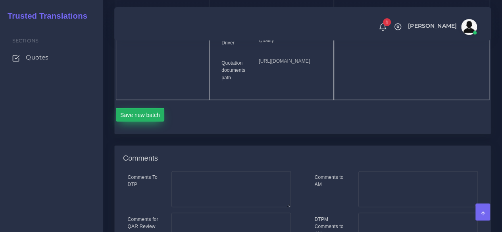
click at [152, 122] on button "Save new batch" at bounding box center [140, 115] width 49 height 14
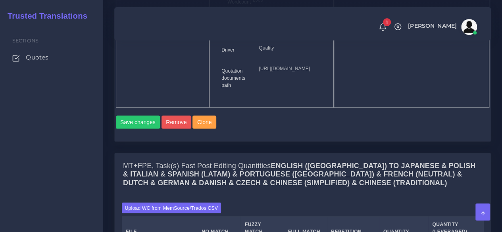
scroll to position [794, 0]
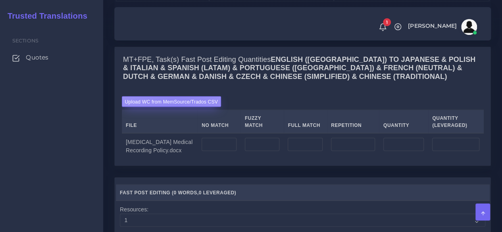
click at [178, 107] on label "Upload WC from MemSource/Trados CSV" at bounding box center [172, 102] width 100 height 11
click at [0, 0] on input "Upload WC from MemSource/Trados CSV" at bounding box center [0, 0] width 0 height 0
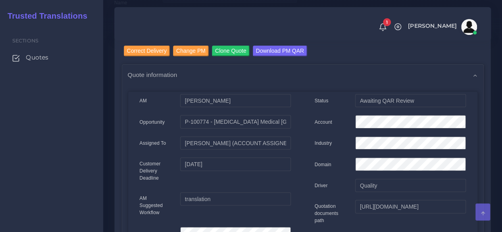
scroll to position [238, 0]
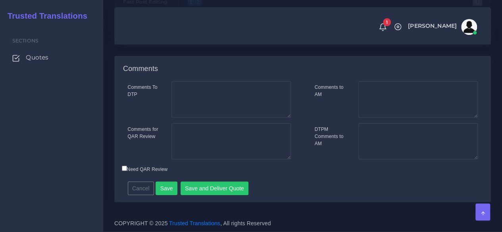
scroll to position [1177, 0]
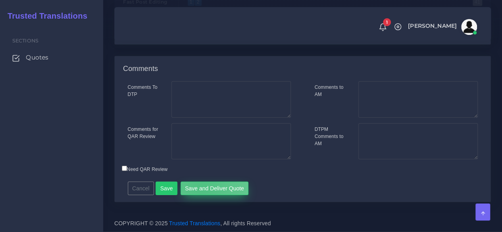
click at [199, 189] on button "Save and Deliver Quote" at bounding box center [215, 189] width 68 height 14
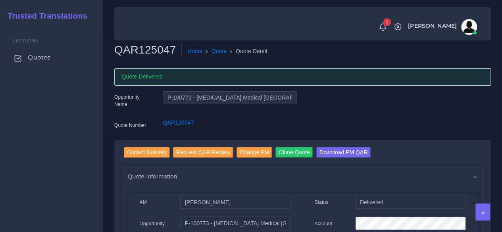
click at [50, 55] on link "Quotes" at bounding box center [51, 57] width 91 height 17
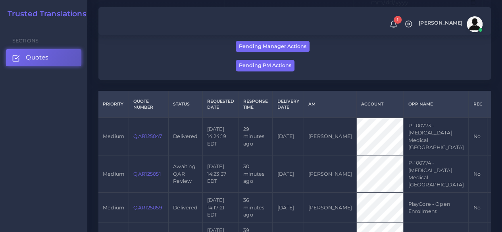
scroll to position [159, 0]
